Goal: Transaction & Acquisition: Book appointment/travel/reservation

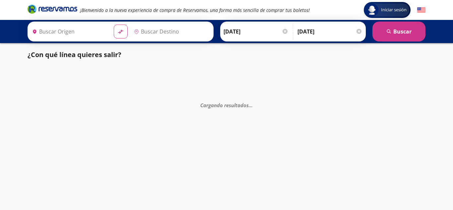
type input "[GEOGRAPHIC_DATA], [GEOGRAPHIC_DATA]"
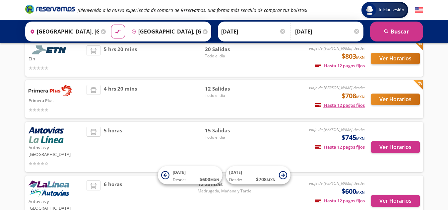
scroll to position [99, 0]
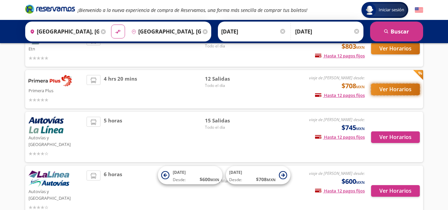
click at [384, 91] on button "Ver Horarios" at bounding box center [395, 90] width 49 height 12
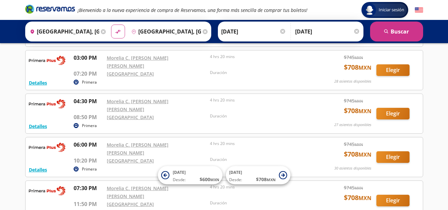
scroll to position [298, 0]
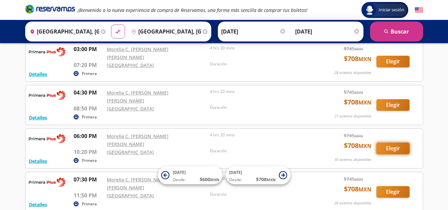
click at [388, 143] on button "Elegir" at bounding box center [392, 149] width 33 height 12
